Goal: Use online tool/utility

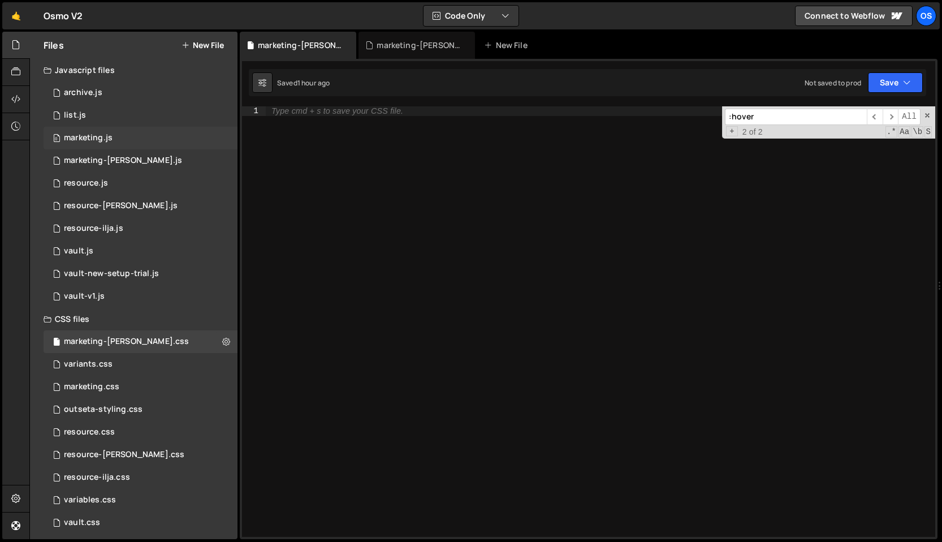
click at [118, 135] on div "0 marketing.js 0" at bounding box center [141, 138] width 194 height 23
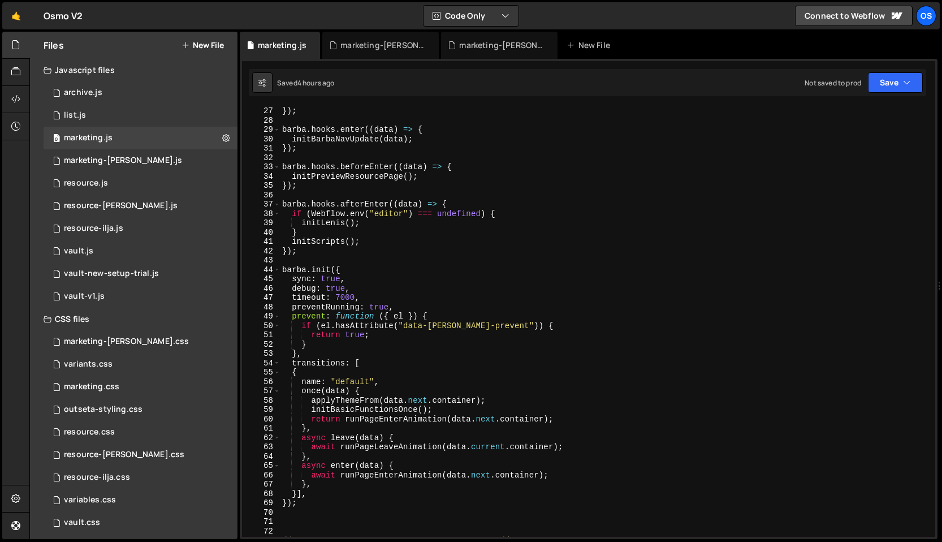
scroll to position [287, 0]
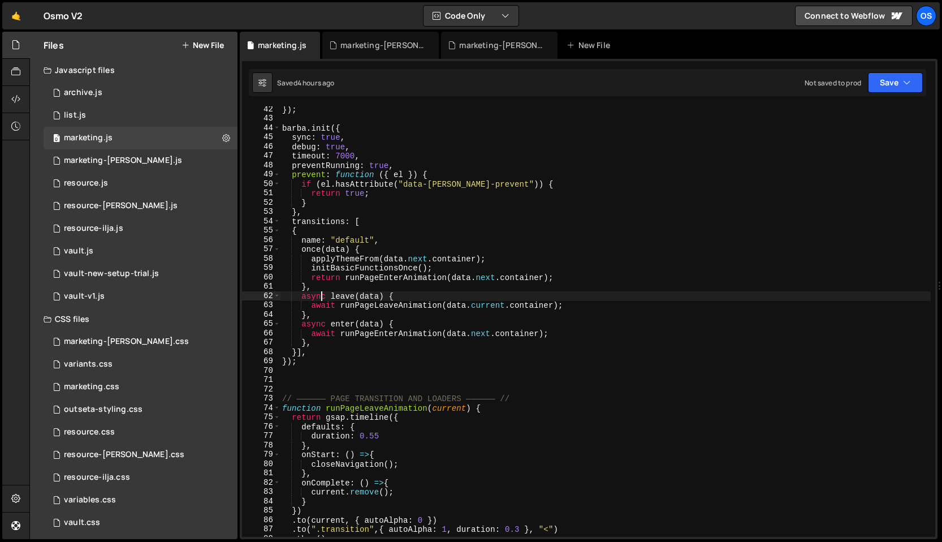
click at [322, 299] on div "}) ; [PERSON_NAME] . init ({ sync : true , debug : true , timeout : 7000 , prev…" at bounding box center [605, 329] width 651 height 449
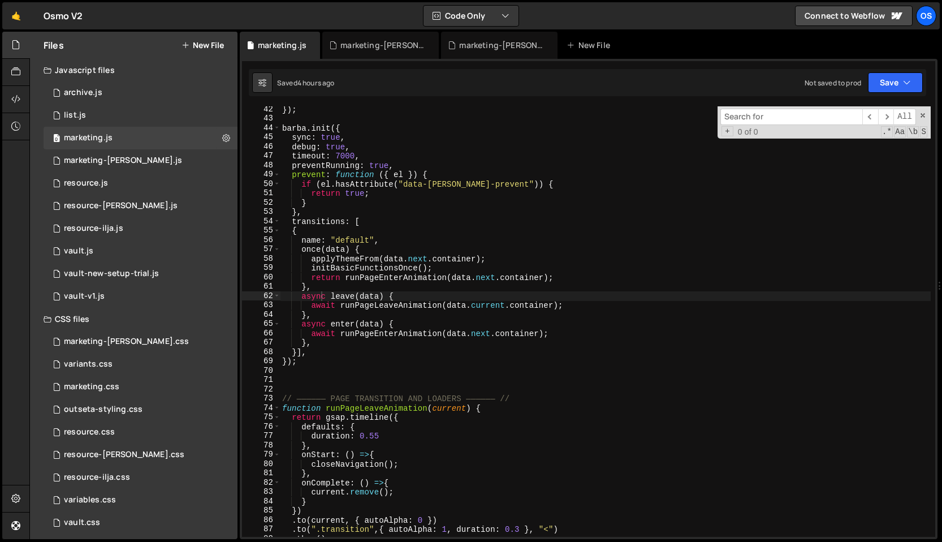
type textarea "if (el.hasAttribute("data-[PERSON_NAME]-prevent")) {"
click at [400, 184] on div "}) ; [PERSON_NAME] . init ({ sync : true , debug : true , timeout : 7000 , prev…" at bounding box center [605, 329] width 651 height 449
paste input "data-preview-update-img"
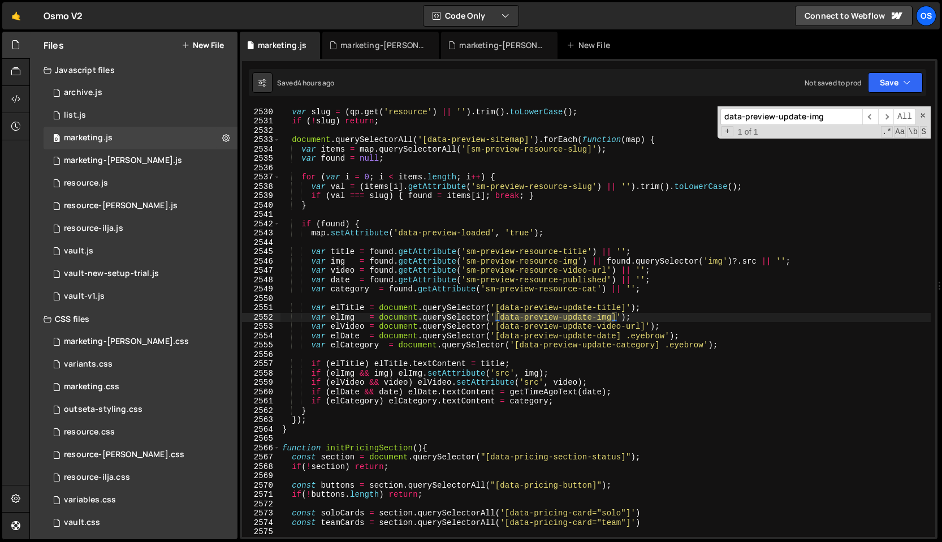
scroll to position [17641, 0]
type input "data-preview-update-img"
click at [488, 320] on div "var qp = new URLSearchParams ( location . search ) ; var slug = ( qp . get ( 'r…" at bounding box center [605, 322] width 651 height 449
click at [484, 318] on div "var qp = new URLSearchParams ( location . search ) ; var slug = ( qp . get ( 'r…" at bounding box center [605, 322] width 651 height 449
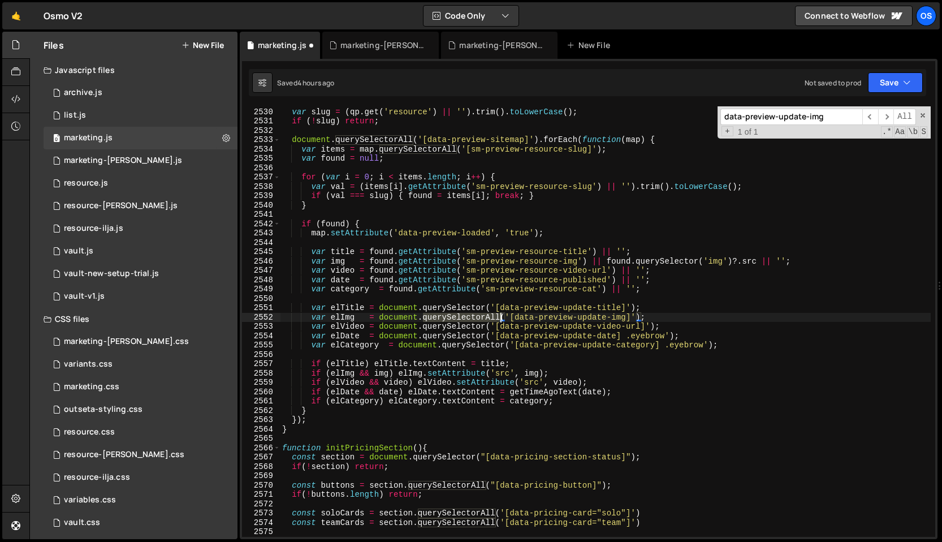
click at [484, 318] on div "var qp = new URLSearchParams ( location . search ) ; var slug = ( qp . get ( 'r…" at bounding box center [605, 322] width 651 height 449
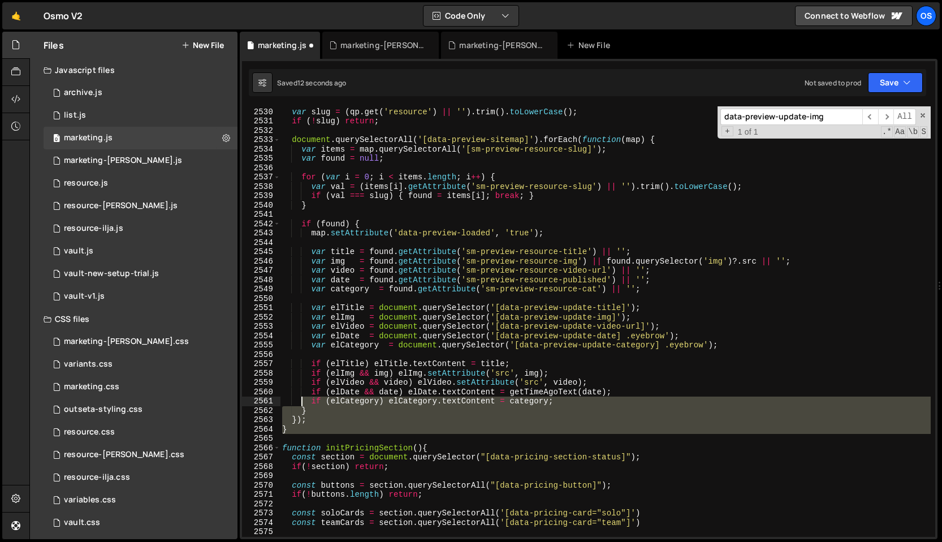
drag, startPoint x: 303, startPoint y: 434, endPoint x: 303, endPoint y: 404, distance: 30.5
click at [303, 404] on div "var qp = new URLSearchParams ( location . search ) ; var slug = ( qp . get ( 'r…" at bounding box center [605, 322] width 651 height 449
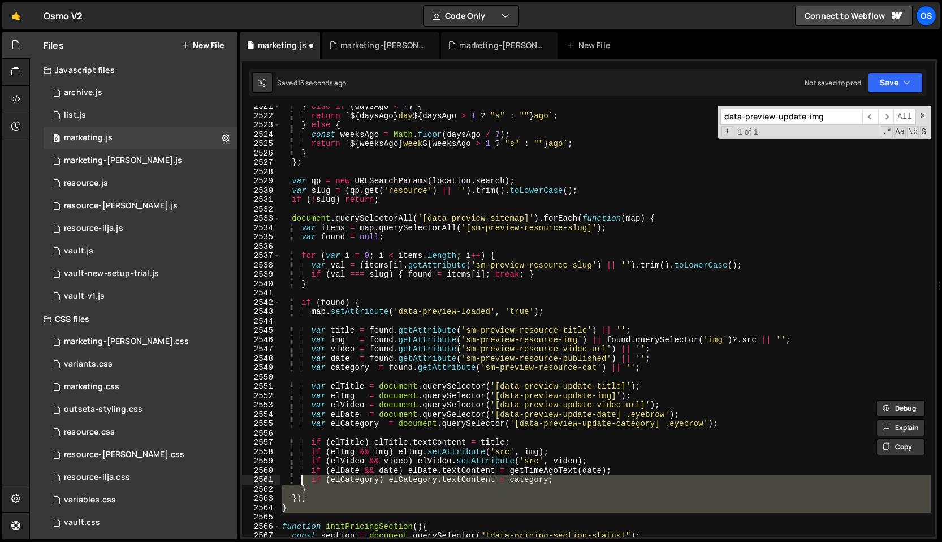
scroll to position [17577, 0]
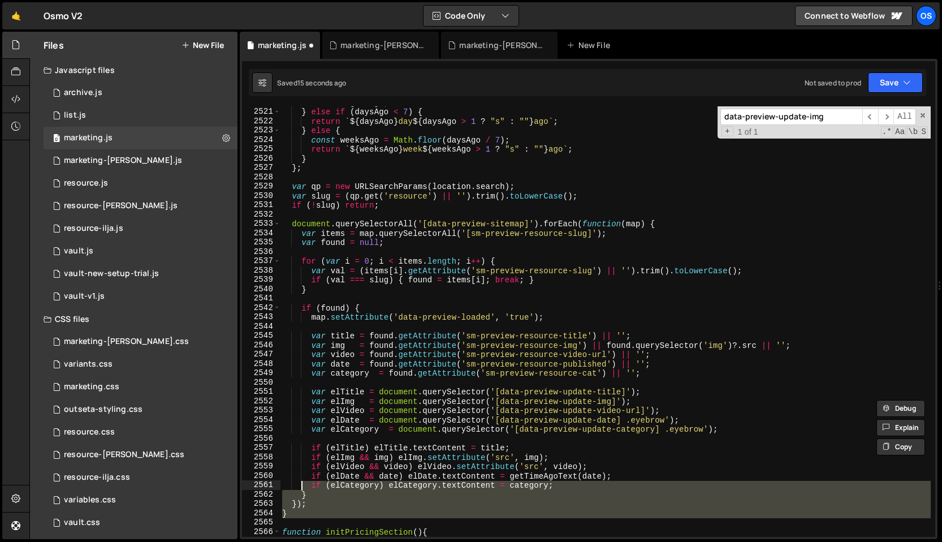
click at [291, 513] on div "return "[DATE]" ; } else if ( daysAgo < 7 ) { return ` ${ daysAgo } day ${ days…" at bounding box center [605, 321] width 651 height 430
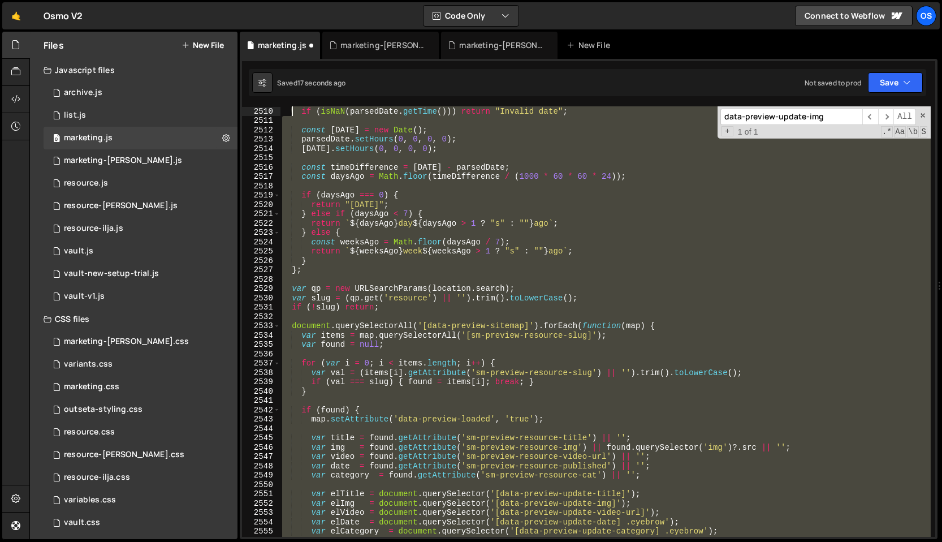
scroll to position [17474, 0]
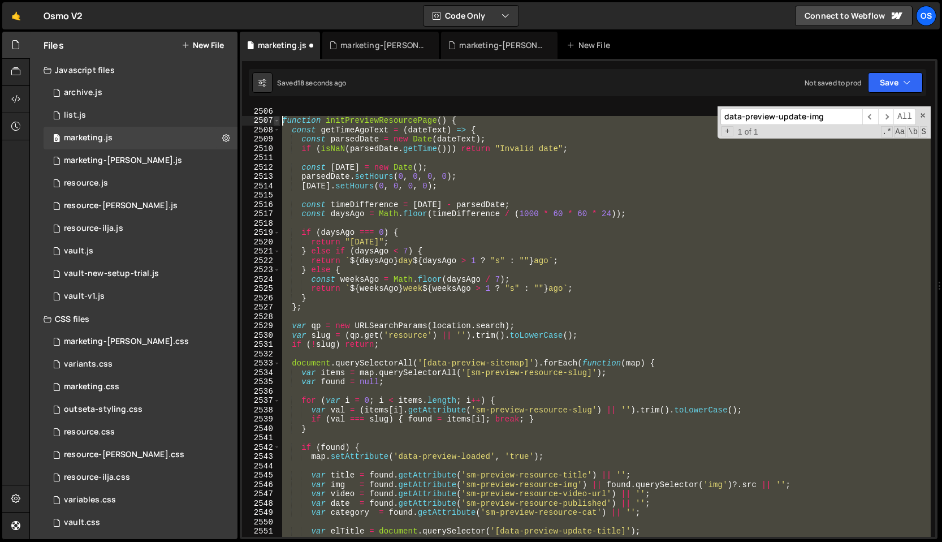
drag, startPoint x: 291, startPoint y: 517, endPoint x: 274, endPoint y: 124, distance: 393.5
click at [274, 124] on div "} 2506 2507 2508 2509 2510 2511 2512 2513 2514 2515 2516 2517 2518 2519 2520 25…" at bounding box center [588, 321] width 693 height 430
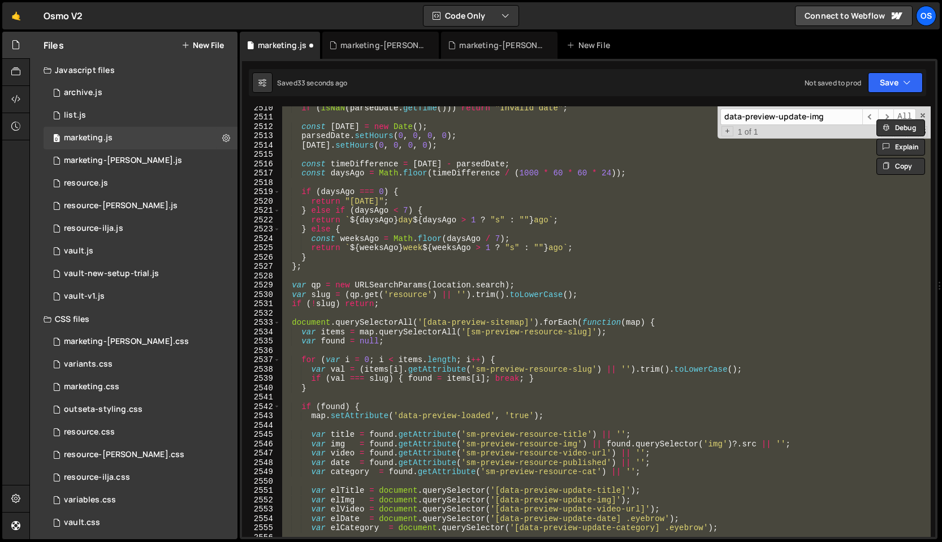
click at [570, 474] on div "if ( isNaN ( parsedDate . getTime ( ))) return "Invalid date" ; const [DATE] = …" at bounding box center [605, 321] width 651 height 430
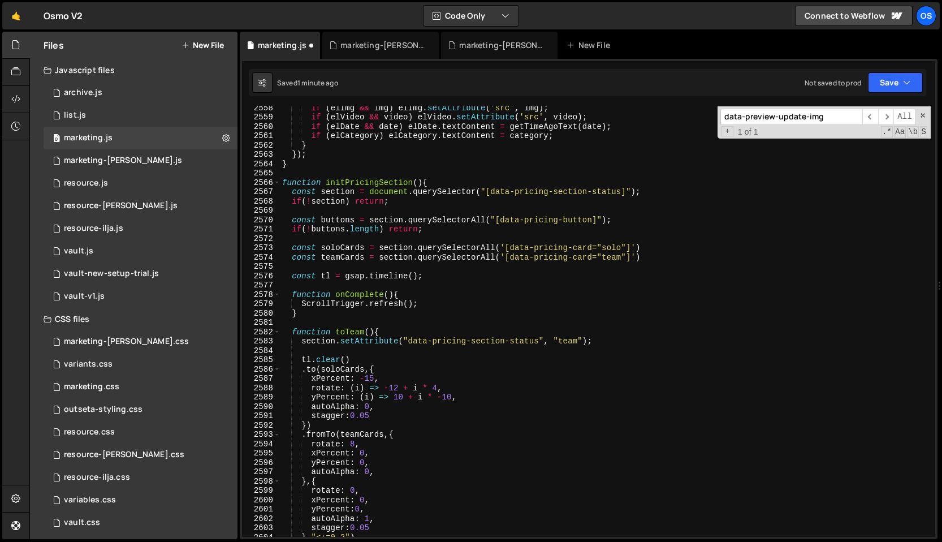
scroll to position [17705, 0]
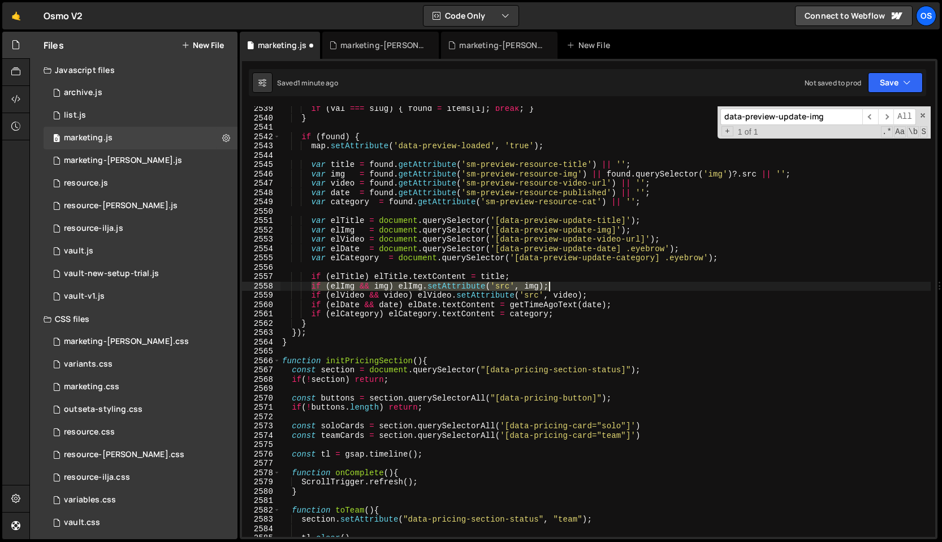
drag, startPoint x: 313, startPoint y: 286, endPoint x: 548, endPoint y: 290, distance: 234.8
click at [548, 290] on div "if ( val === slug ) { found = items [ i ] ; break ; } } if ( found ) { map . se…" at bounding box center [605, 328] width 651 height 449
paste textarea "}"
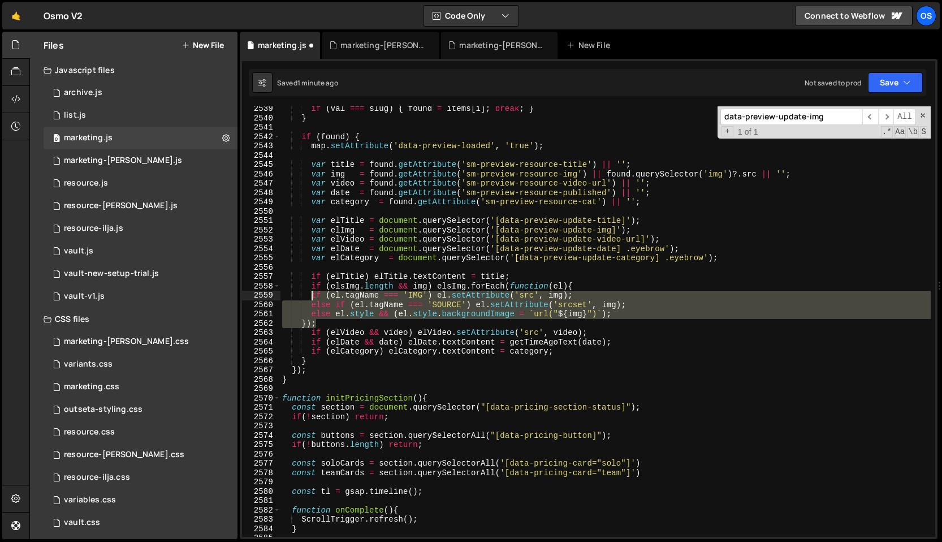
drag, startPoint x: 331, startPoint y: 321, endPoint x: 311, endPoint y: 298, distance: 30.5
click at [311, 298] on div "if ( val === slug ) { found = items [ i ] ; break ; } } if ( found ) { map . se…" at bounding box center [605, 328] width 651 height 449
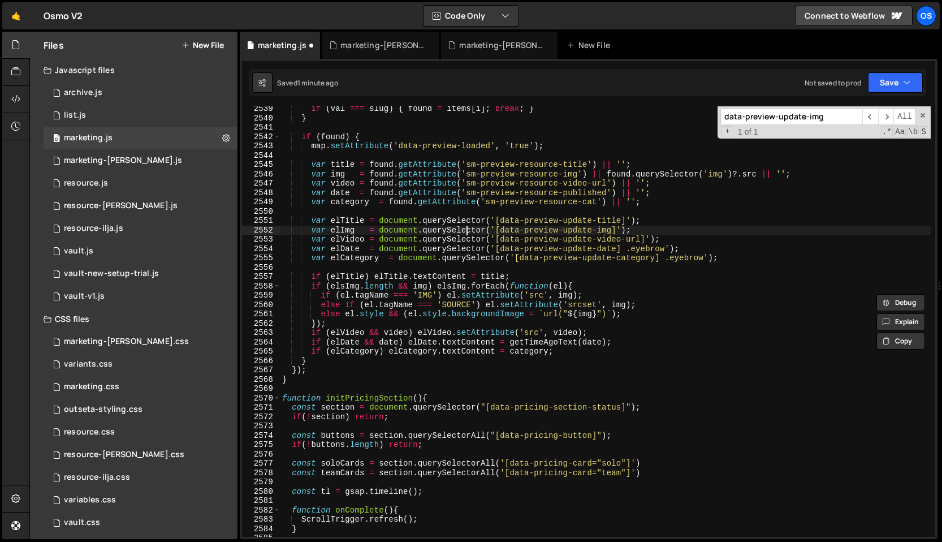
click at [466, 231] on div "if ( val === slug ) { found = items [ i ] ; break ; } } if ( found ) { map . se…" at bounding box center [605, 328] width 651 height 449
paste textarea "document.querySelectorAll"
click at [345, 257] on div "if ( val === slug ) { found = items [ i ] ; break ; } } if ( found ) { map . se…" at bounding box center [605, 328] width 651 height 449
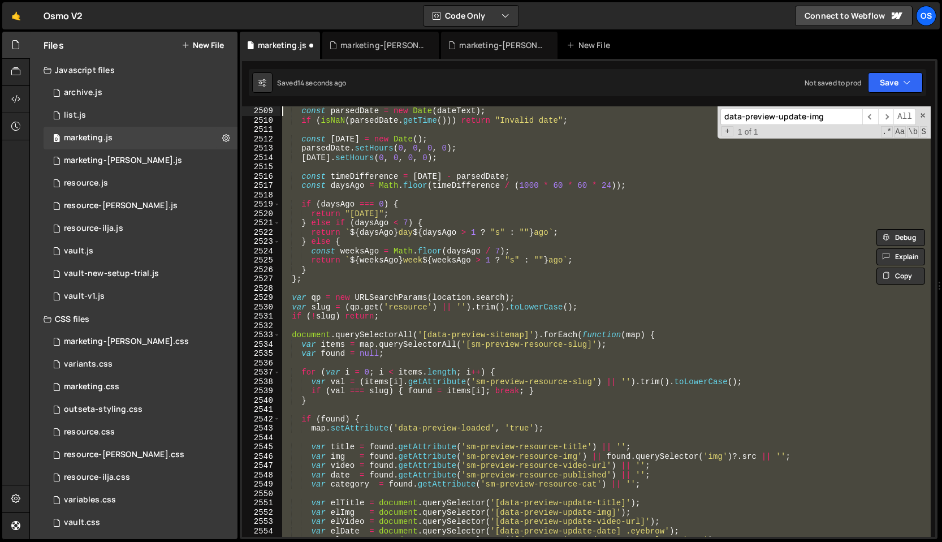
scroll to position [17454, 0]
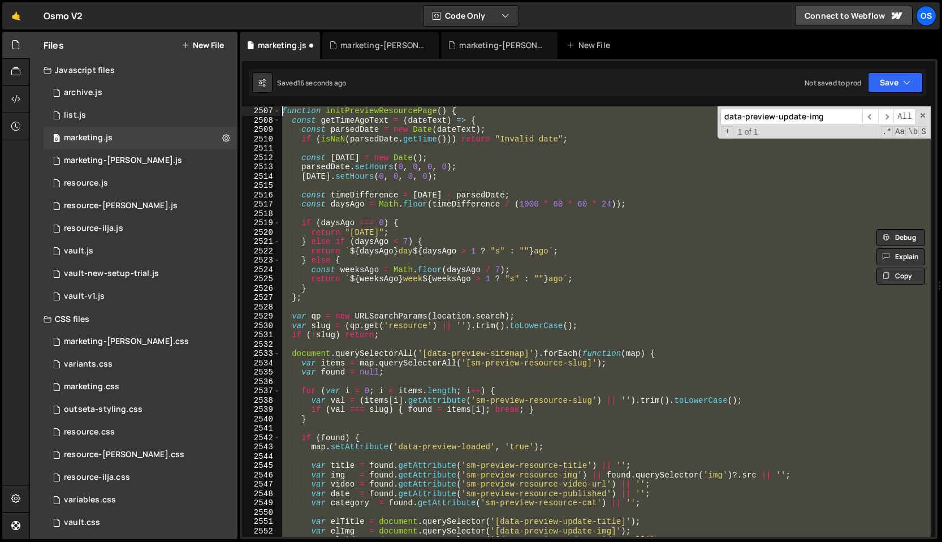
drag, startPoint x: 313, startPoint y: 380, endPoint x: 268, endPoint y: 115, distance: 268.6
click at [268, 115] on div "var elImg = document.querySelector('[data-preview-update-img]'); 2507 2508 2509…" at bounding box center [588, 321] width 693 height 430
paste textarea "}"
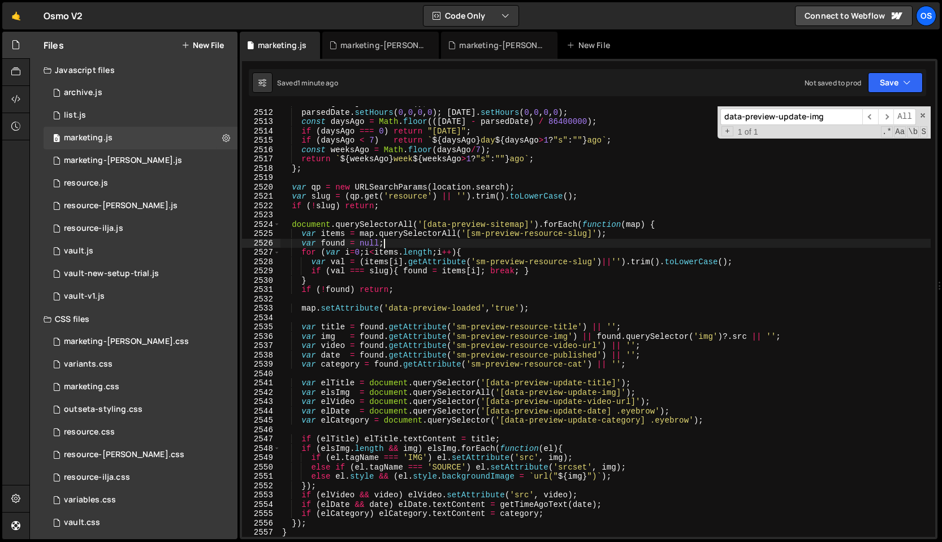
click at [483, 244] on div "const [DATE] = new Date ( ) ; parsedDate . setHours ( 0 , 0 , 0 , 0 ) ; [DATE] …" at bounding box center [605, 322] width 651 height 449
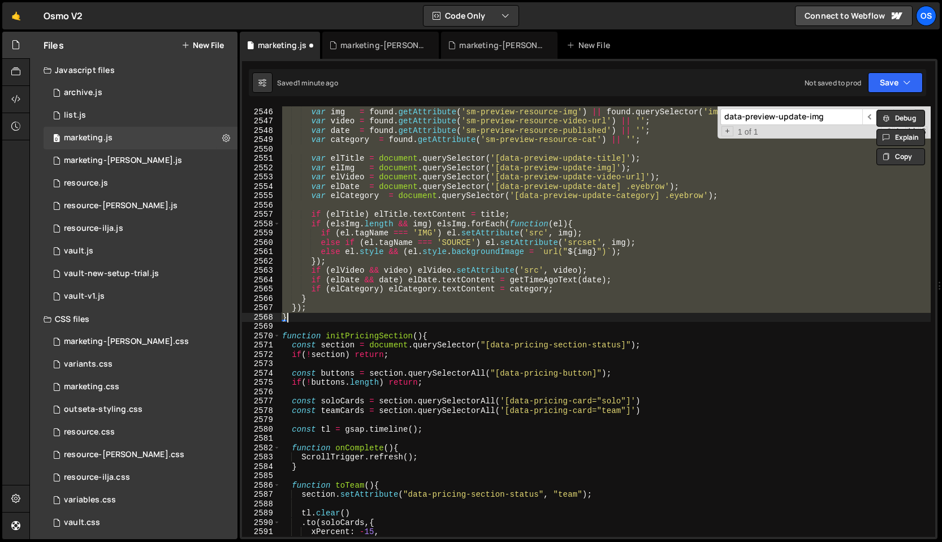
scroll to position [17726, 0]
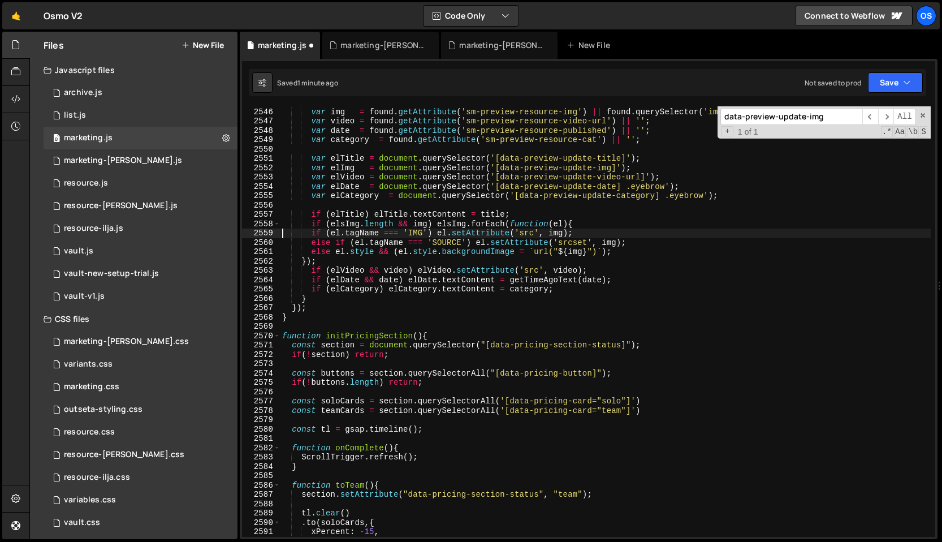
type textarea "if ([PERSON_NAME] && img) elImg.setAttribute('src', img);"
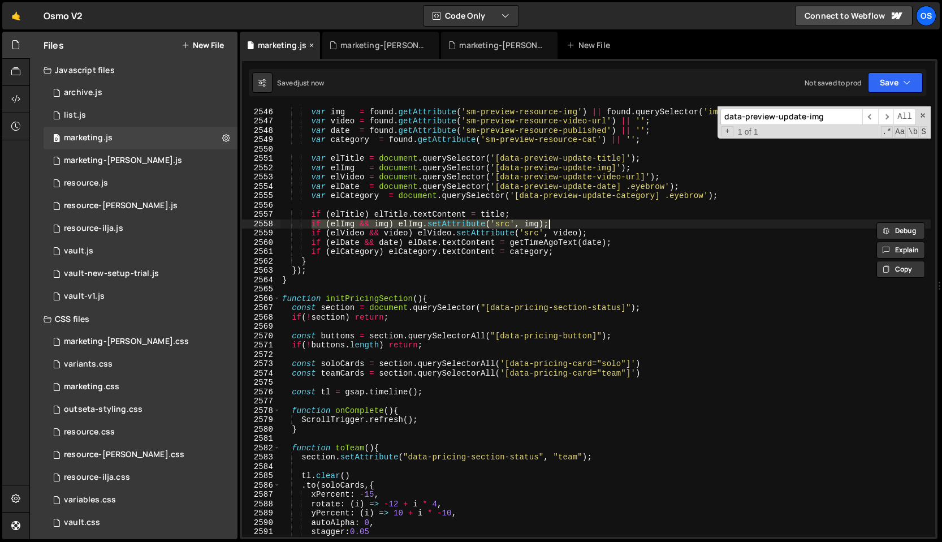
click at [312, 48] on icon at bounding box center [312, 45] width 8 height 11
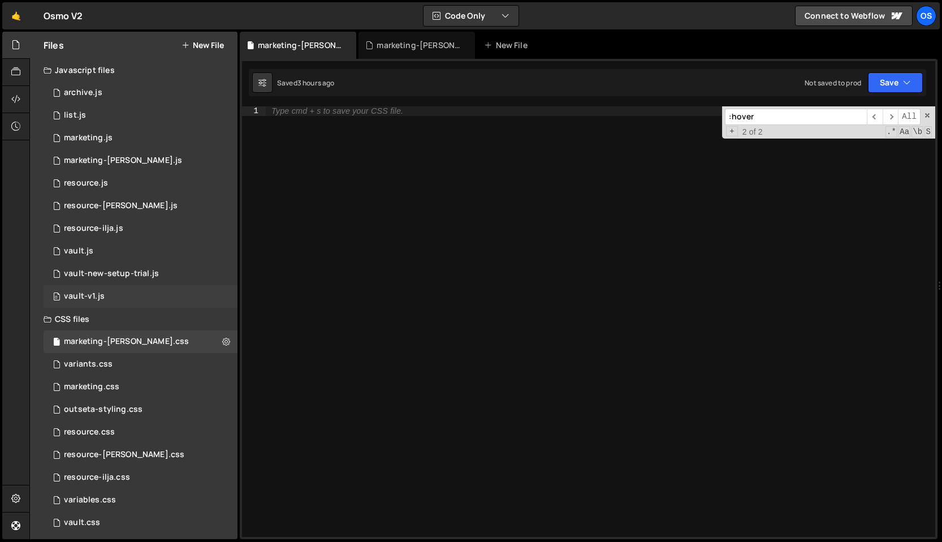
scroll to position [6, 0]
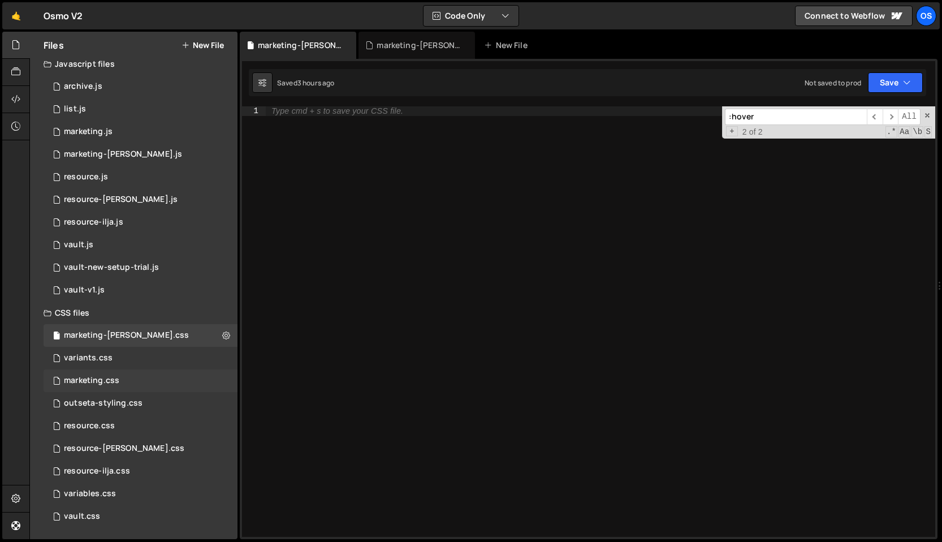
click at [117, 371] on div "marketing.css 0" at bounding box center [141, 380] width 194 height 23
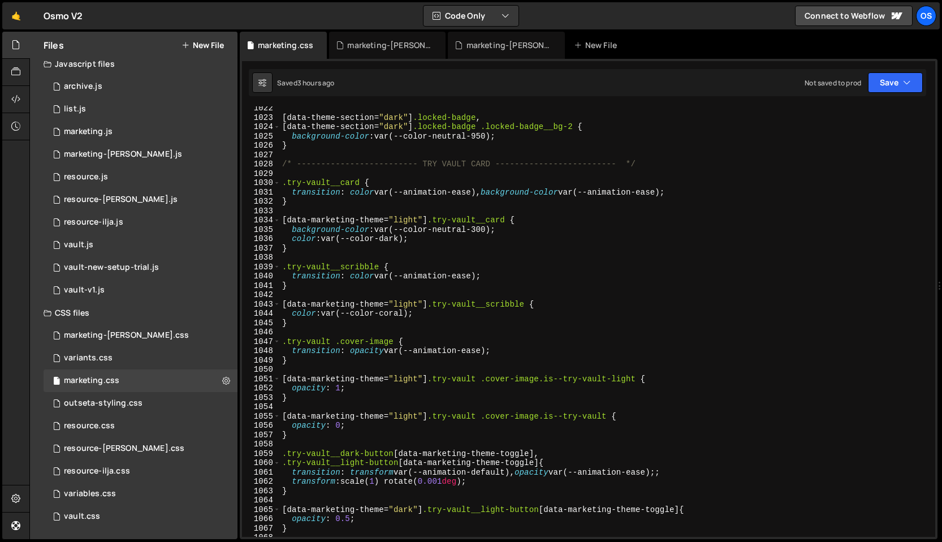
scroll to position [9595, 0]
click at [482, 232] on div "[ data-theme-section = " dark " ] .locked-badge , [ data-theme-section = " dark…" at bounding box center [605, 329] width 651 height 449
type textarea "background-color: var(--color-neutral-300);"
